Goal: Information Seeking & Learning: Check status

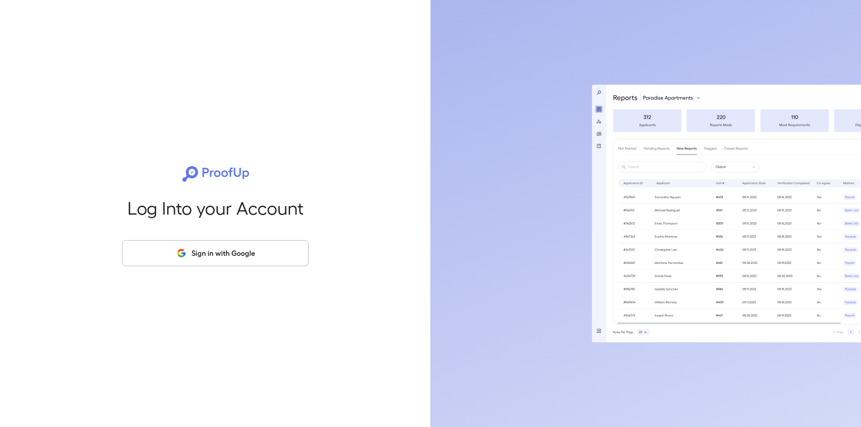
click at [251, 255] on button "Sign in with Google" at bounding box center [215, 253] width 186 height 26
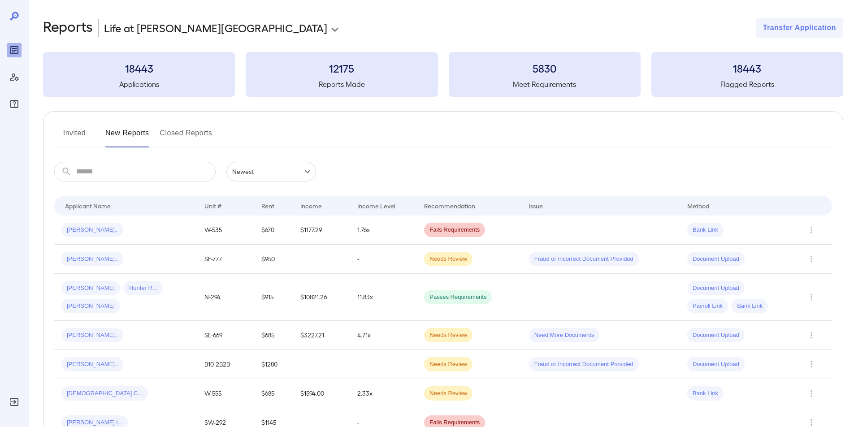
click at [74, 131] on button "Invited" at bounding box center [74, 137] width 40 height 22
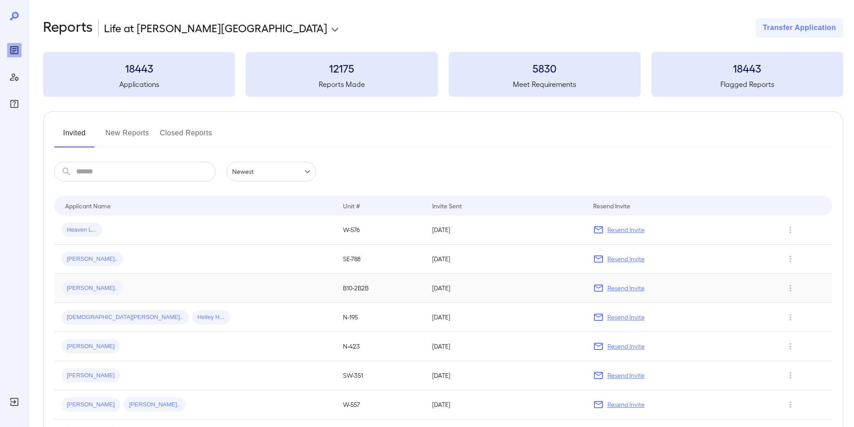
click at [85, 286] on span "[PERSON_NAME].." at bounding box center [92, 288] width 62 height 9
